Goal: Transaction & Acquisition: Purchase product/service

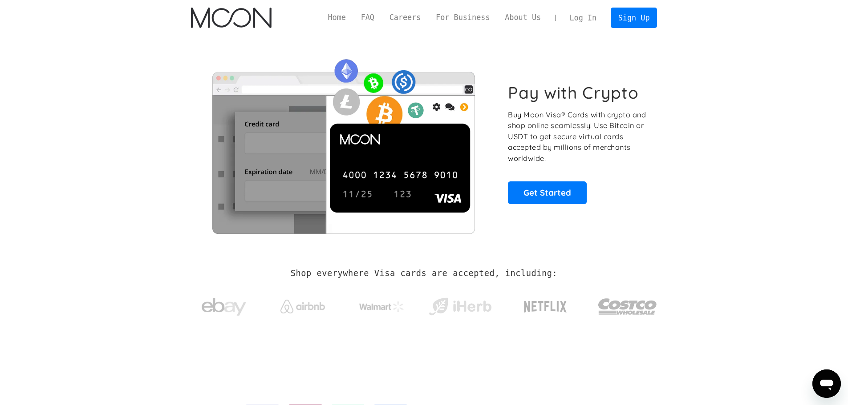
click at [579, 20] on link "Log In" at bounding box center [583, 18] width 42 height 20
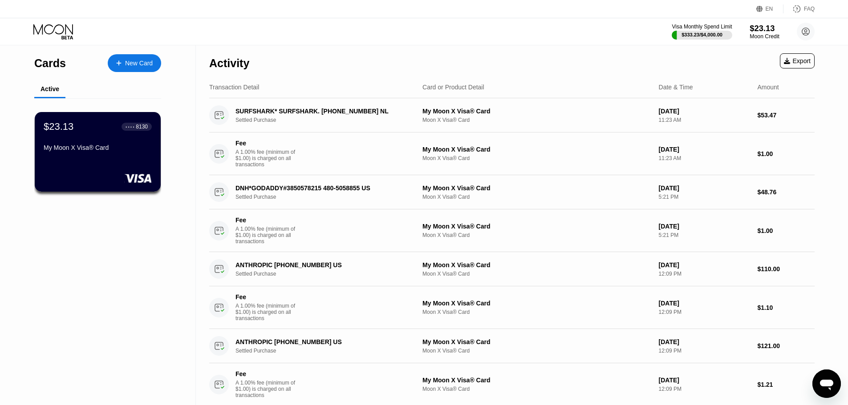
click at [757, 34] on div "Moon Credit" at bounding box center [764, 36] width 30 height 6
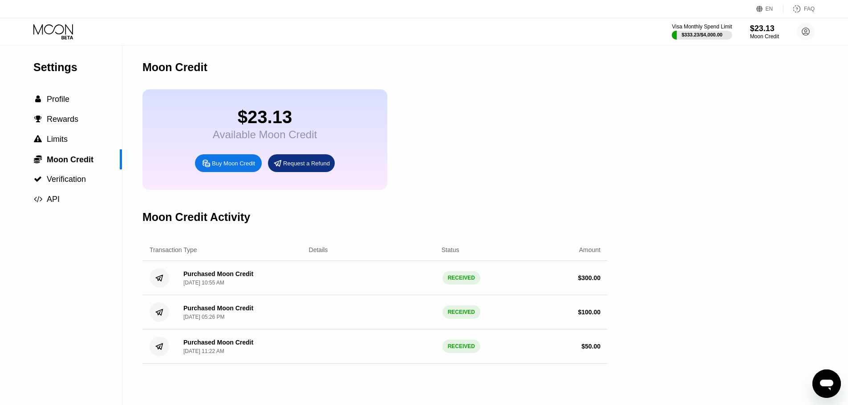
click at [240, 167] on div "Buy Moon Credit" at bounding box center [233, 164] width 43 height 8
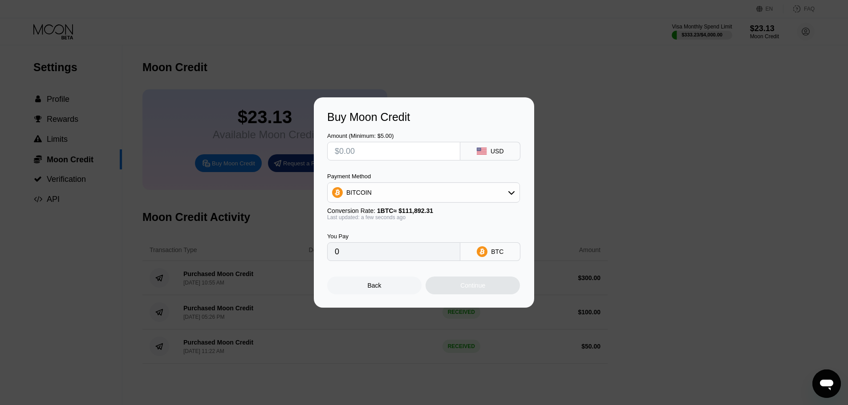
click at [399, 148] on input "text" at bounding box center [394, 151] width 118 height 18
type input "$1"
type input "0.00000894"
type input "$10"
type input "0.00008938"
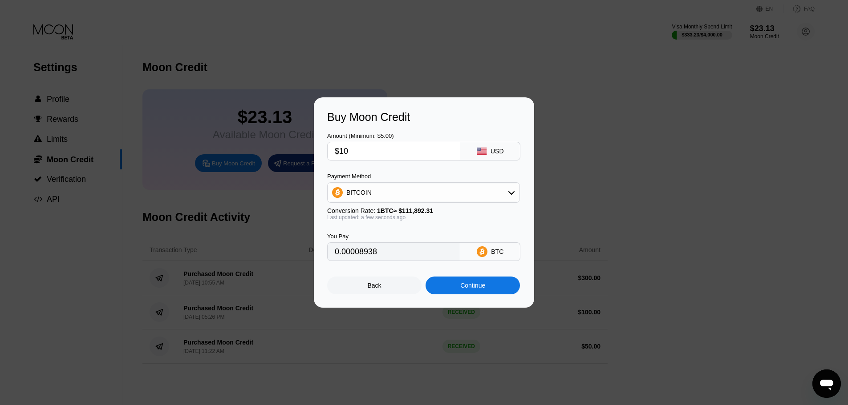
type input "$100"
type input "0.00089372"
type input "$100"
click at [361, 196] on div "BITCOIN" at bounding box center [358, 192] width 25 height 7
click at [403, 236] on div "USDT on TRON" at bounding box center [429, 236] width 168 height 7
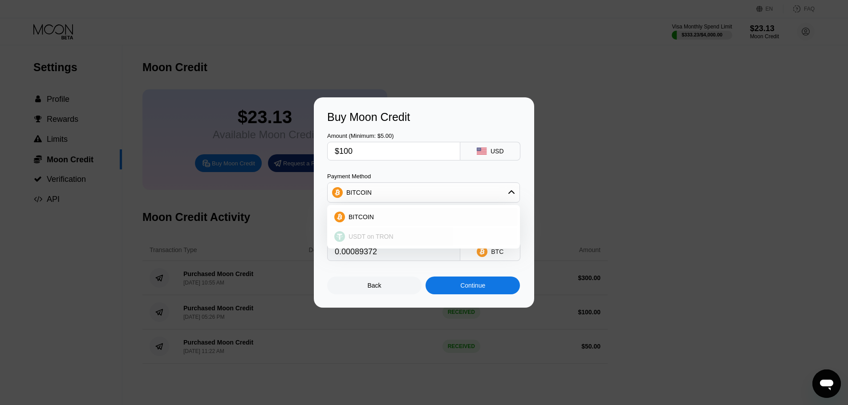
type input "101.01"
click at [432, 196] on div "USDT on TRON" at bounding box center [423, 193] width 192 height 18
drag, startPoint x: 364, startPoint y: 155, endPoint x: 339, endPoint y: 155, distance: 24.9
click at [339, 155] on input "$100" at bounding box center [394, 151] width 118 height 18
click at [391, 232] on div "USDT on TRON" at bounding box center [423, 237] width 187 height 18
